Goal: Transaction & Acquisition: Book appointment/travel/reservation

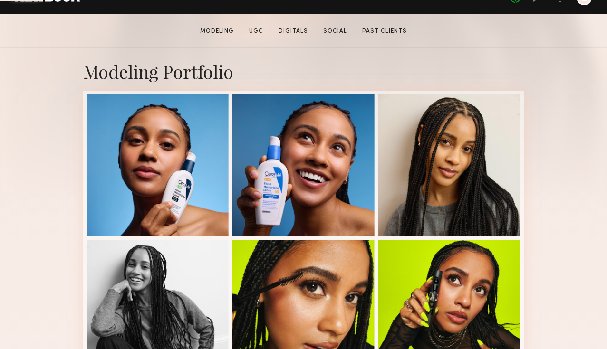
scroll to position [193, 0]
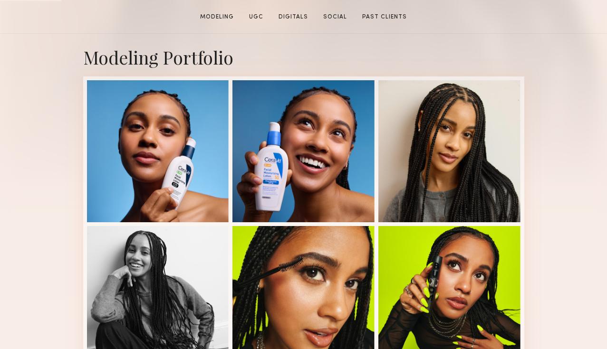
scroll to position [209, 0]
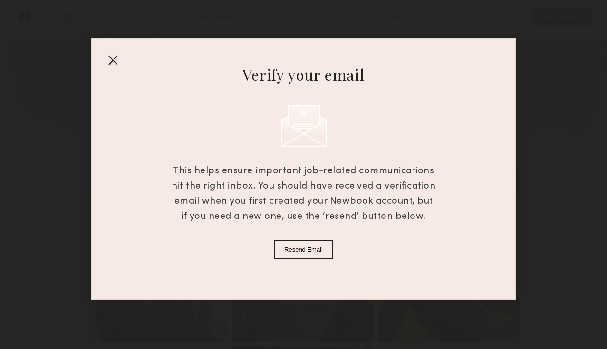
click at [113, 58] on div at bounding box center [112, 59] width 15 height 15
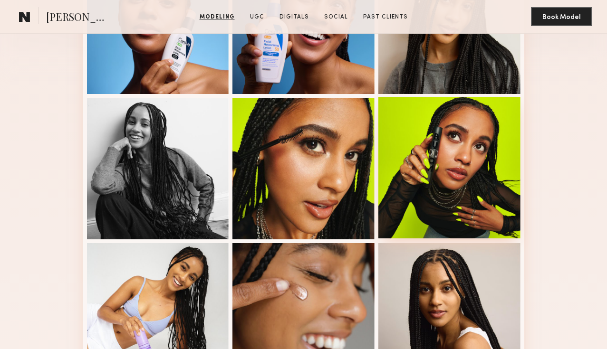
scroll to position [599, 0]
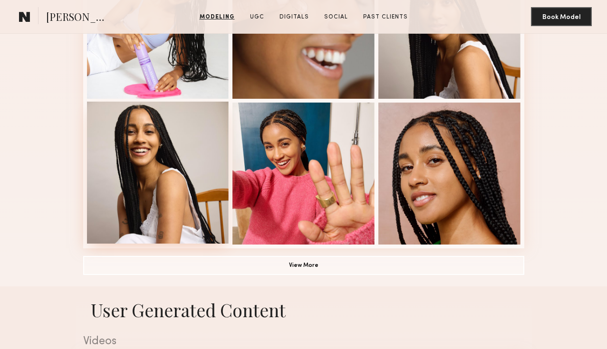
click at [134, 225] on div at bounding box center [158, 173] width 142 height 142
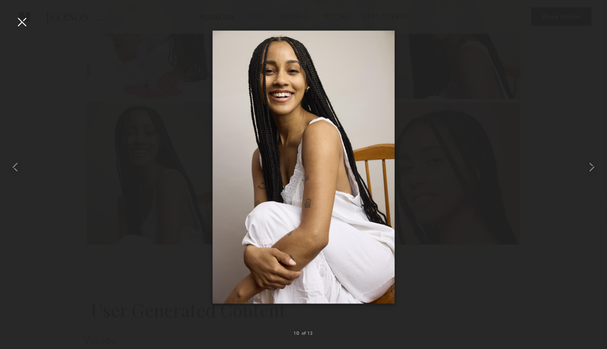
click at [519, 250] on div at bounding box center [303, 167] width 607 height 304
click at [19, 17] on div at bounding box center [21, 21] width 15 height 15
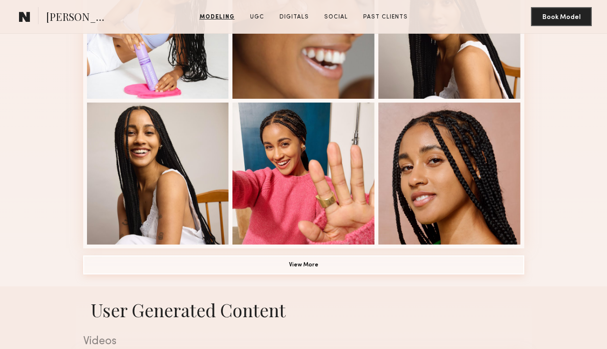
click at [357, 267] on button "View More" at bounding box center [303, 265] width 441 height 19
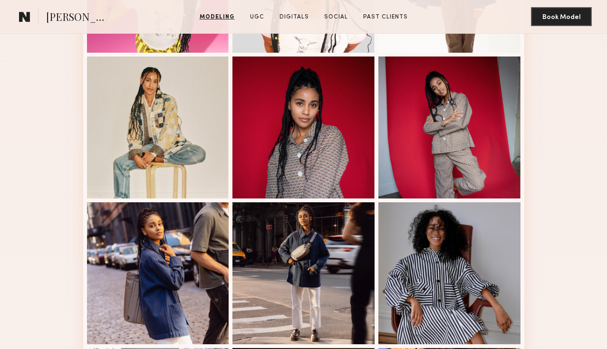
scroll to position [939, 0]
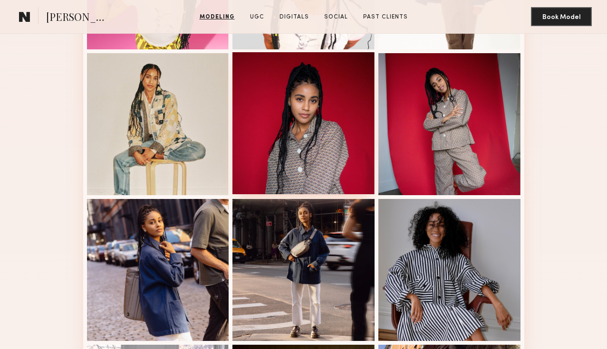
click at [323, 162] on div at bounding box center [303, 123] width 142 height 142
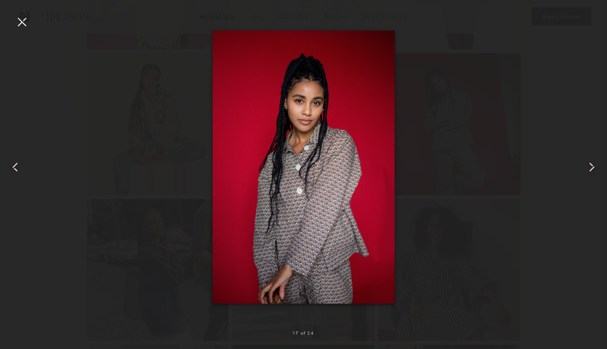
drag, startPoint x: 257, startPoint y: 145, endPoint x: 601, endPoint y: 268, distance: 365.0
click at [0, 0] on nb-gallery-light "17 of 24" at bounding box center [303, 174] width 607 height 349
